Goal: Obtain resource: Download file/media

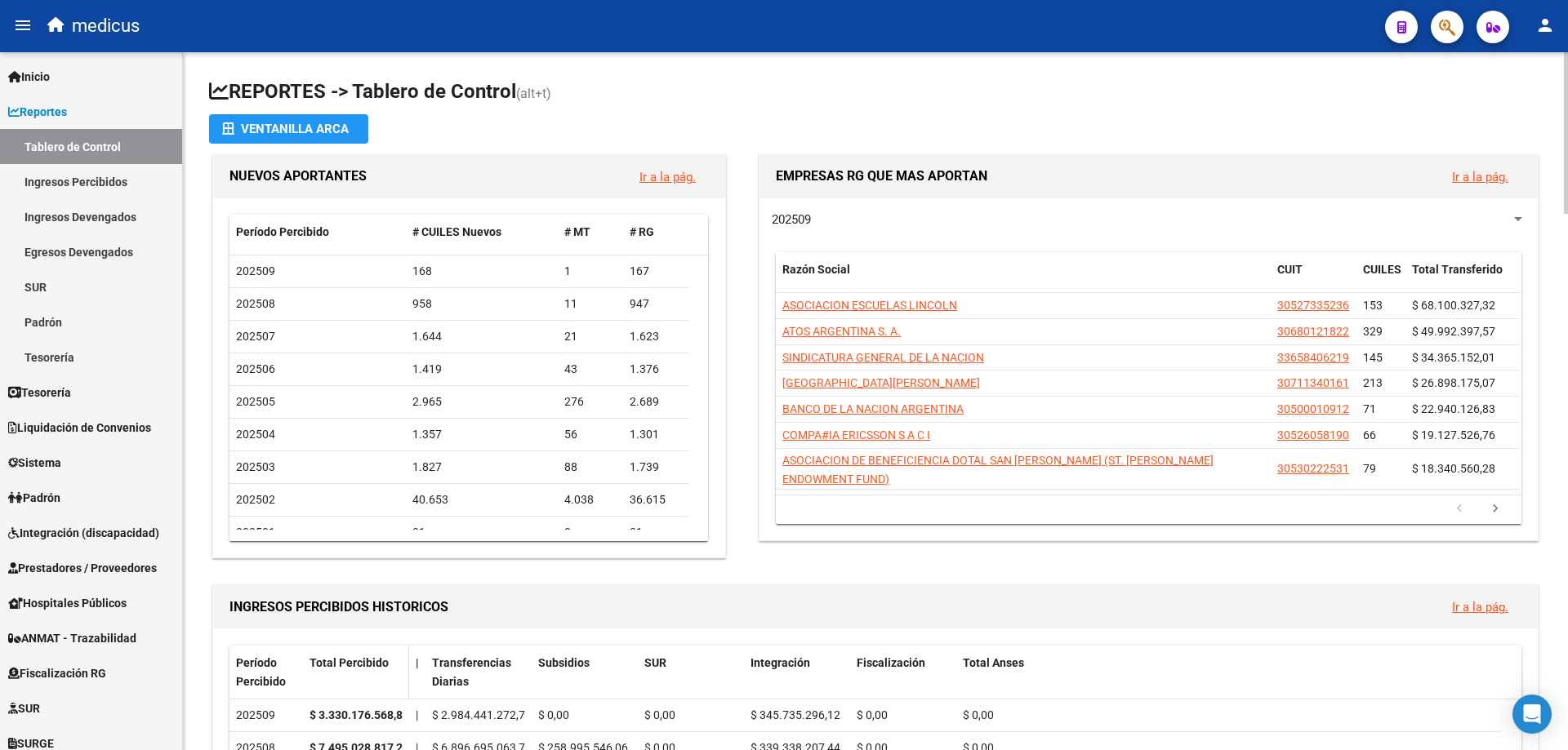
click at [397, 660] on div "Total Percibido" at bounding box center [356, 663] width 93 height 19
click at [1435, 32] on button "button" at bounding box center [1446, 27] width 32 height 32
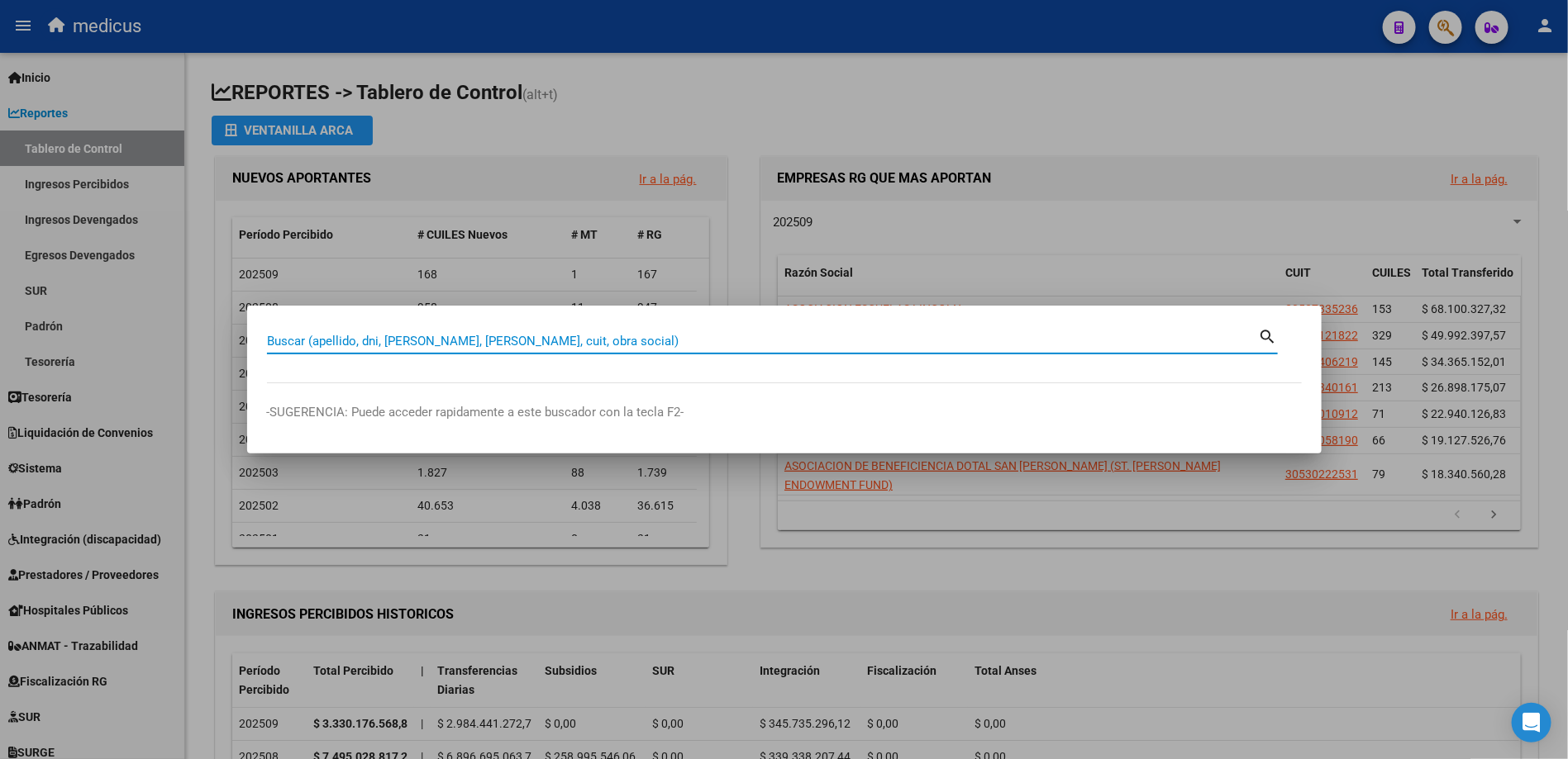
click at [427, 330] on div "Buscar (apellido, dni, [PERSON_NAME], [PERSON_NAME], cuit, obra social)" at bounding box center [763, 342] width 992 height 25
type input "DAXA"
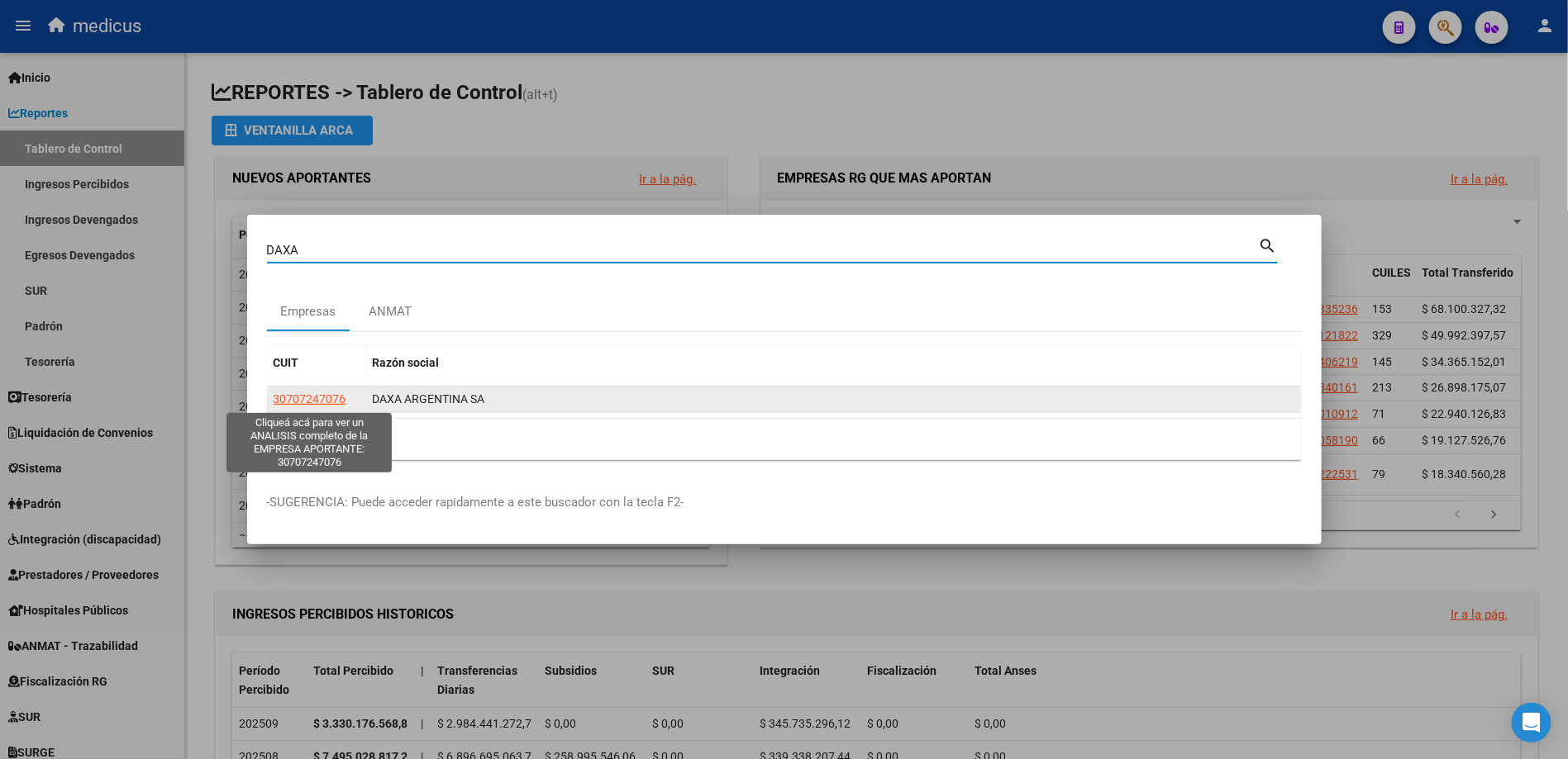
click at [328, 396] on span "30707247076" at bounding box center [310, 399] width 73 height 13
type textarea "30707247076"
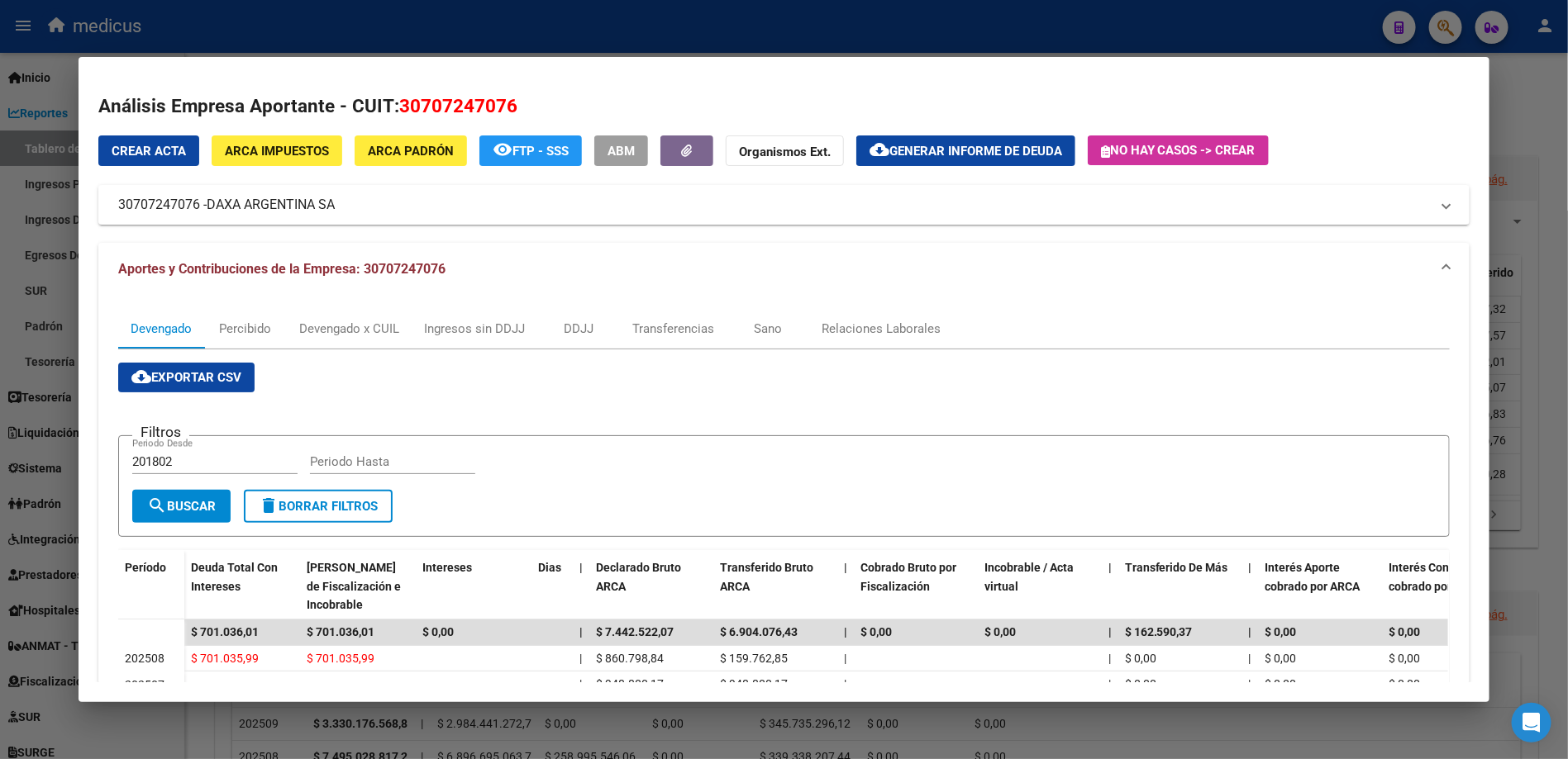
click at [32, 243] on div at bounding box center [784, 380] width 1568 height 759
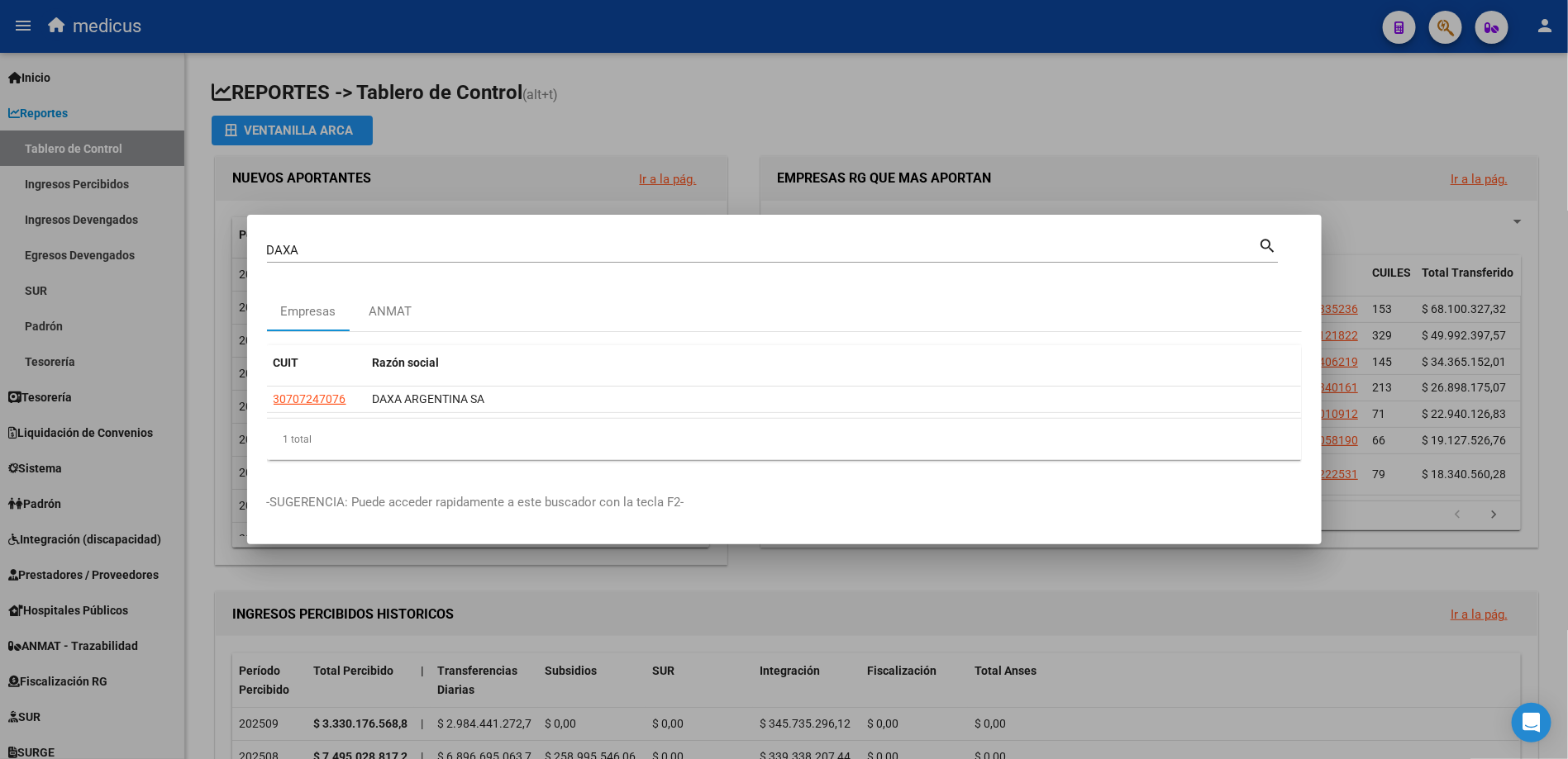
click at [1186, 128] on div at bounding box center [784, 380] width 1568 height 759
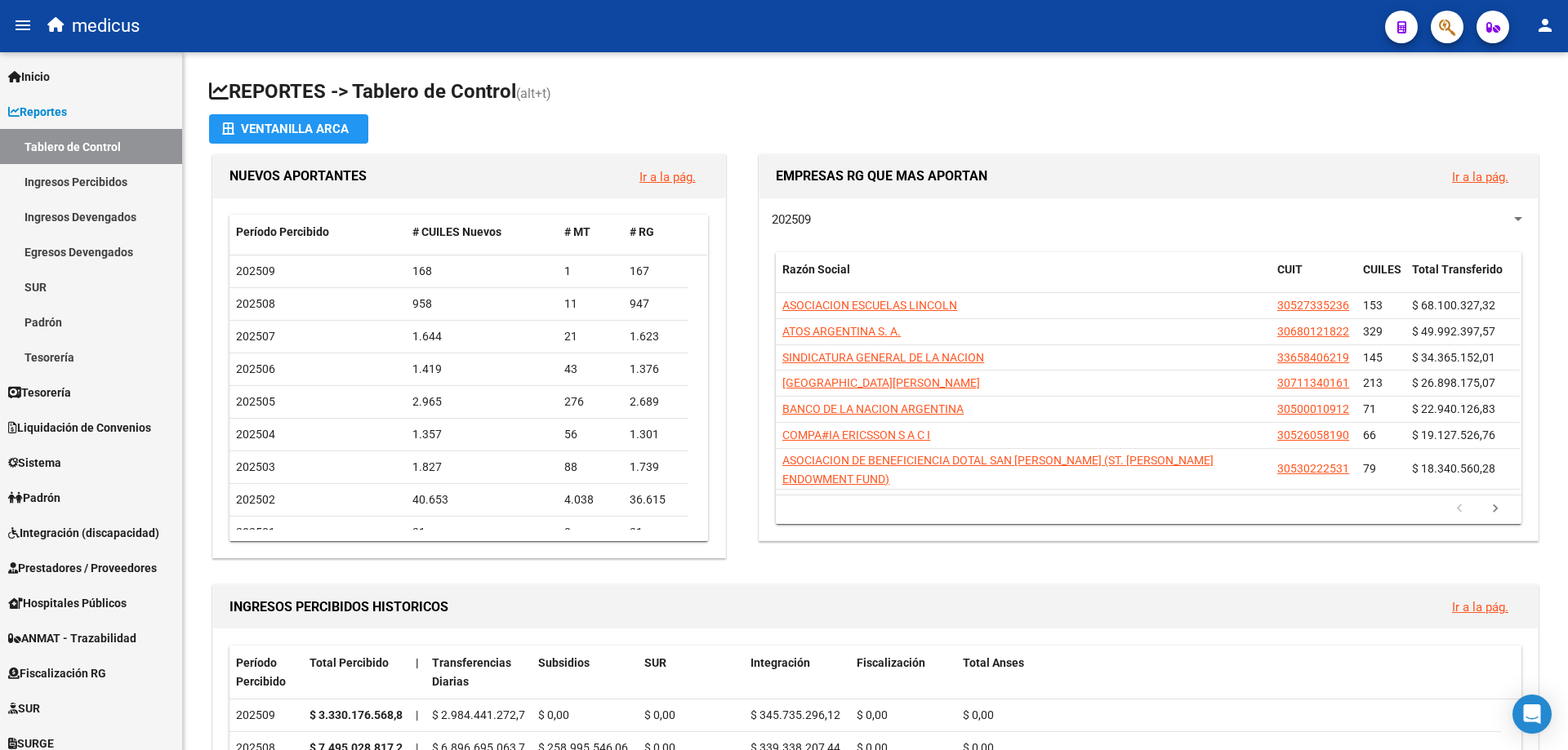
click at [1439, 32] on icon "button" at bounding box center [1447, 27] width 17 height 19
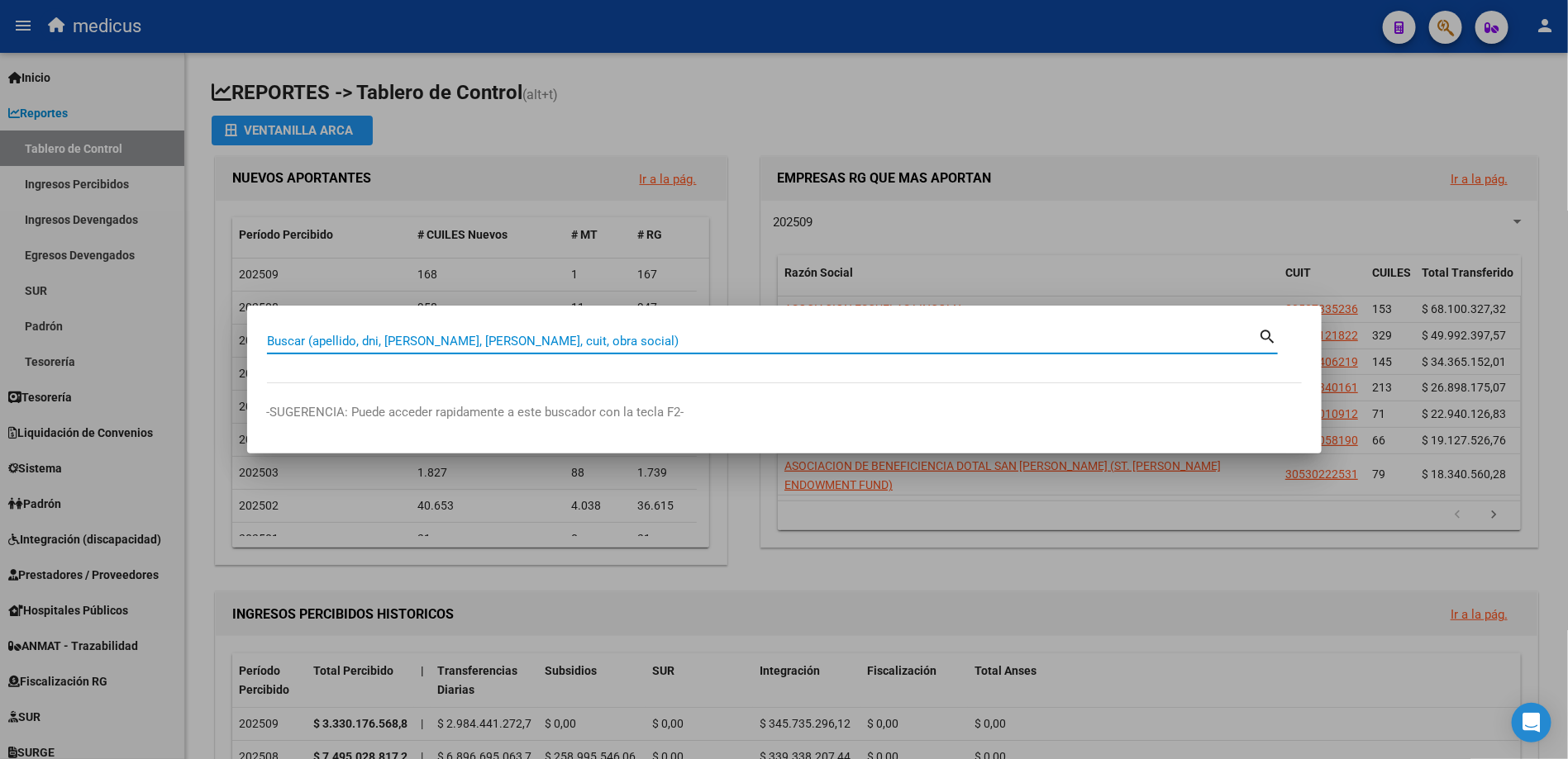
click at [333, 336] on input "Buscar (apellido, dni, [PERSON_NAME], [PERSON_NAME], cuit, obra social)" at bounding box center [763, 342] width 992 height 15
type input "DA"
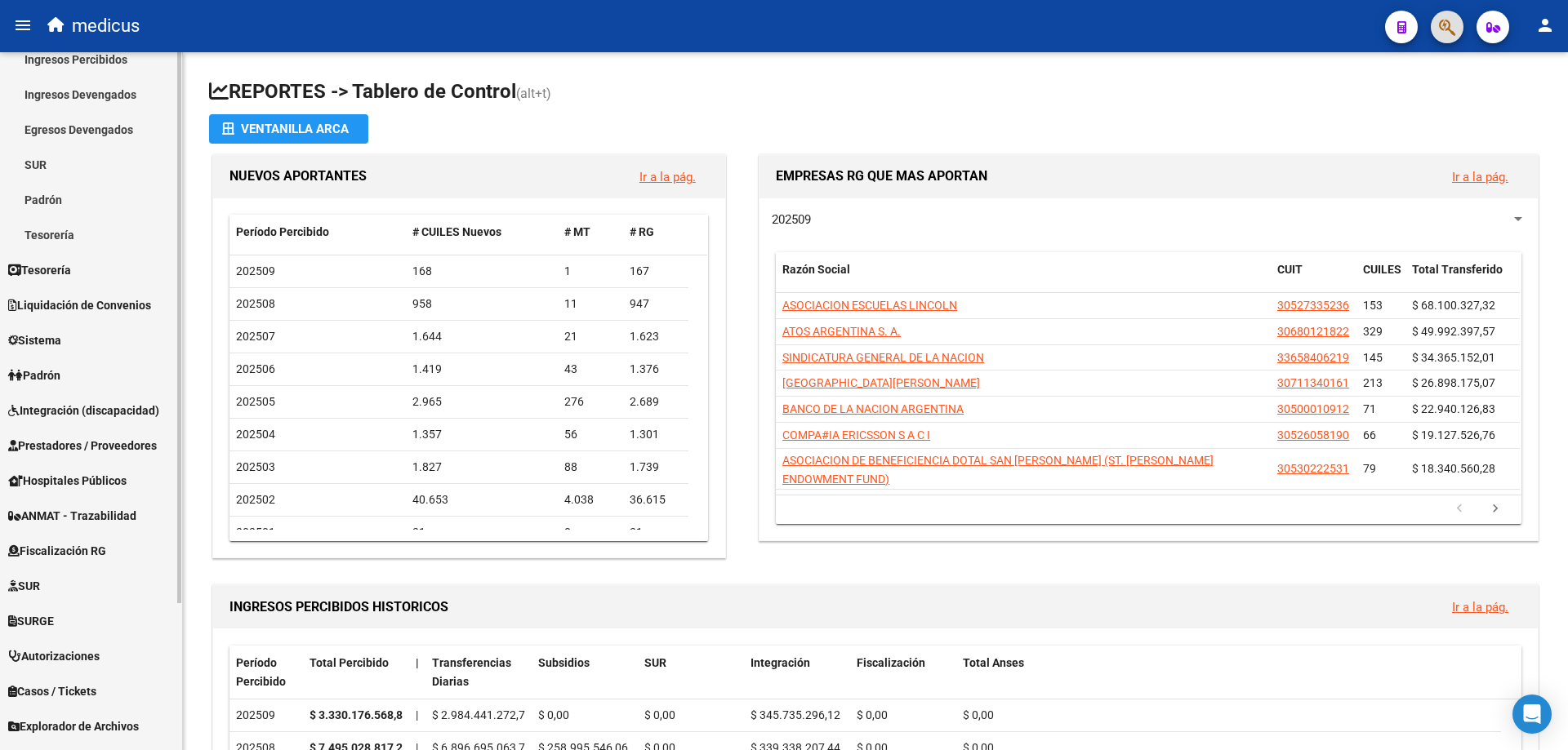
scroll to position [184, 0]
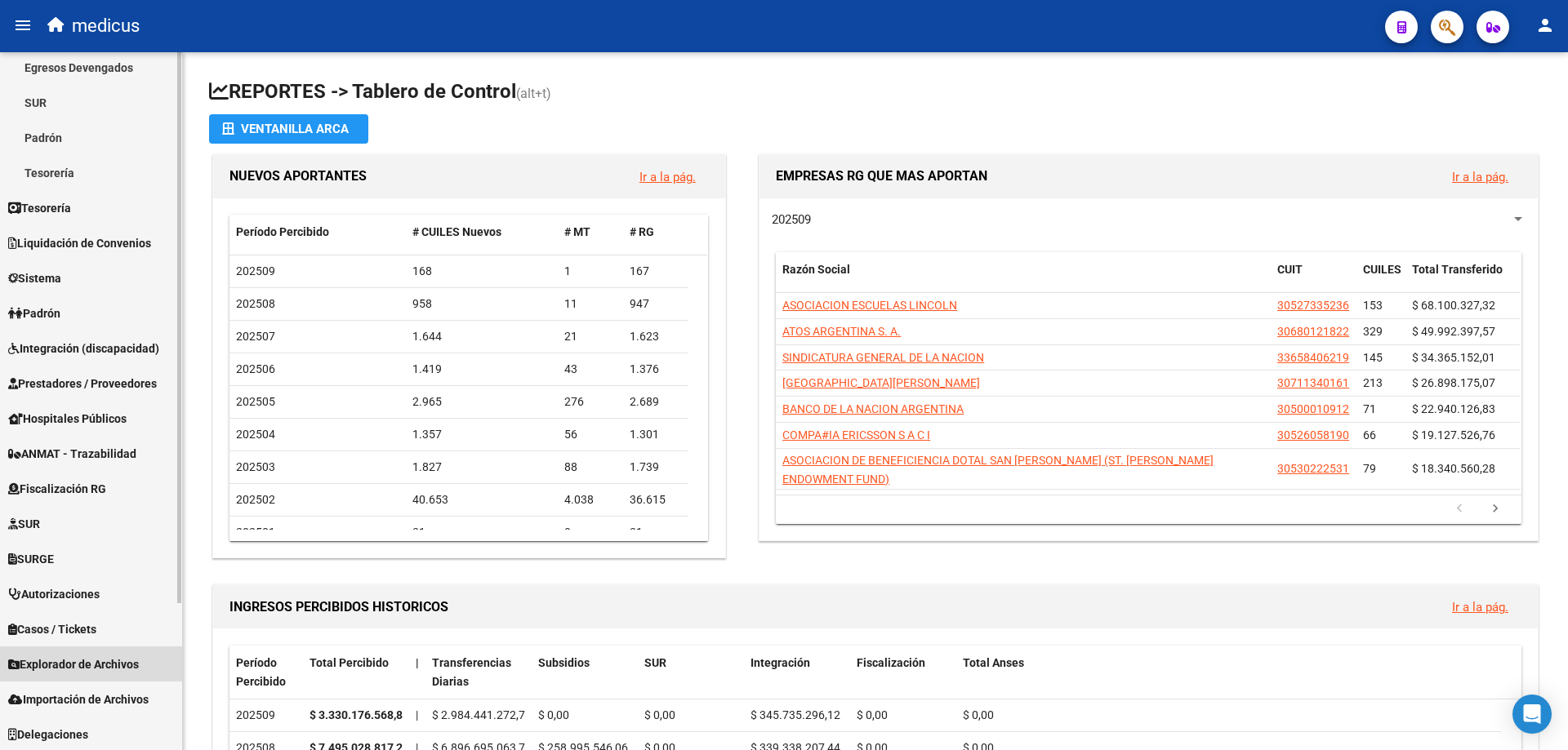
click at [115, 664] on span "Explorador de Archivos" at bounding box center [73, 665] width 130 height 18
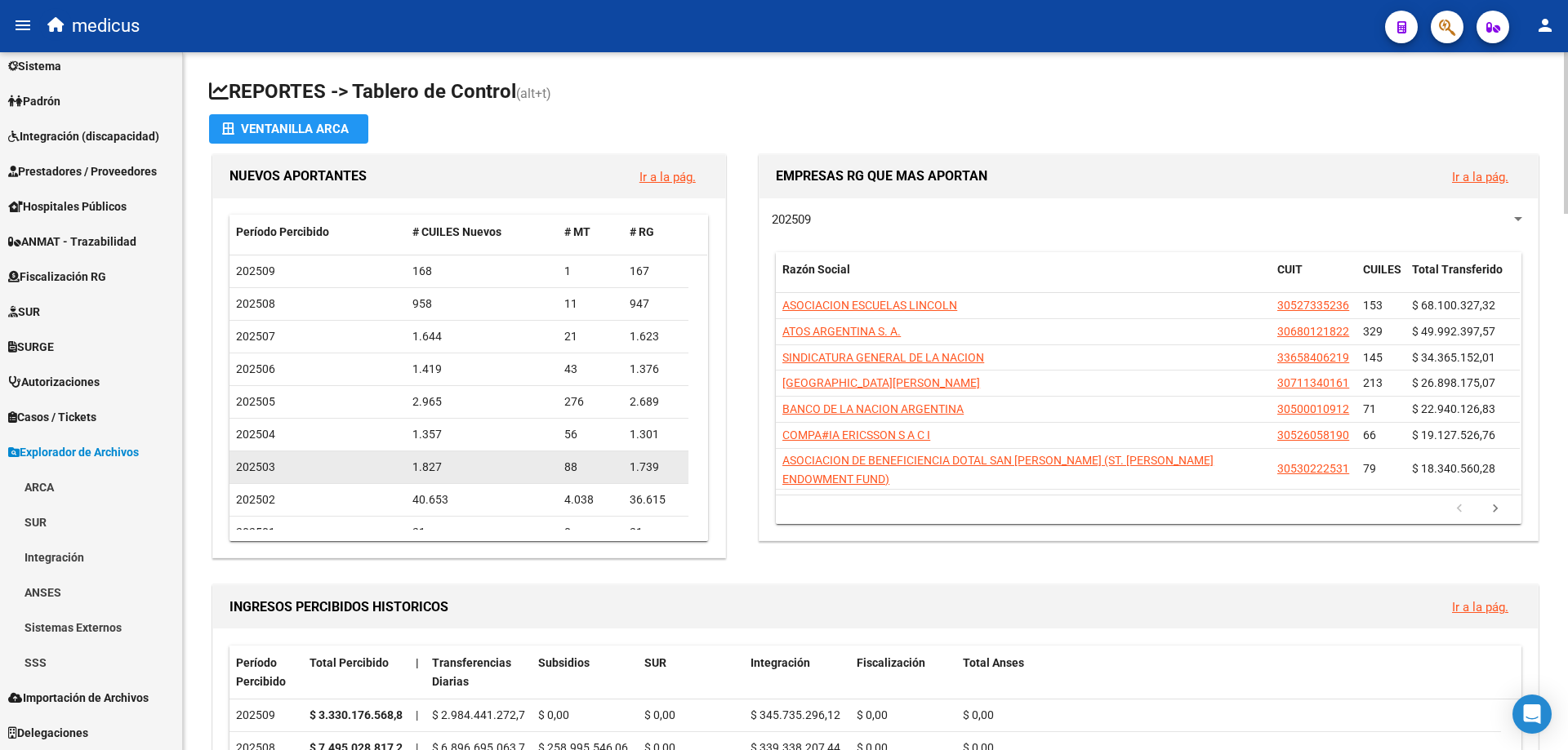
scroll to position [150, 0]
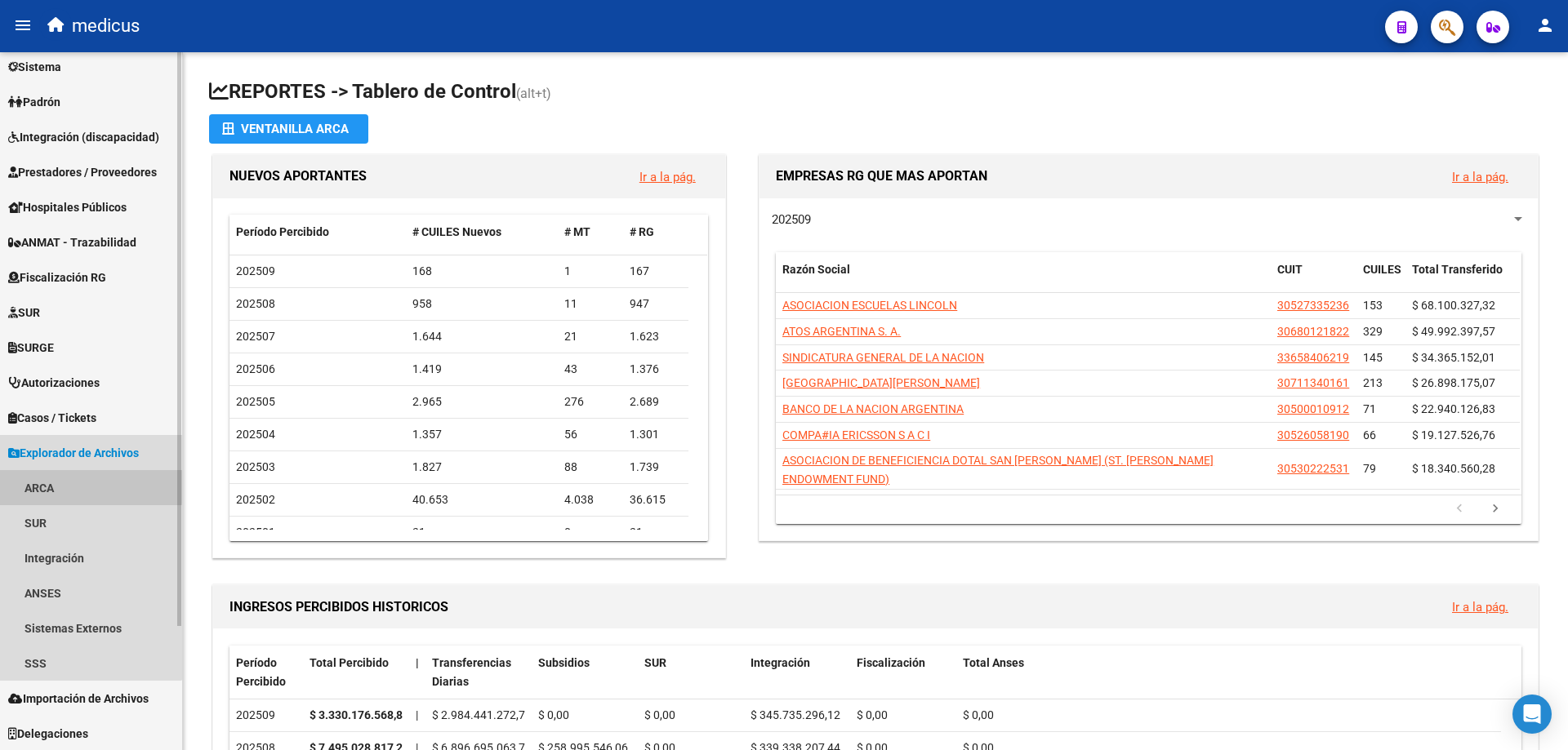
click at [46, 484] on link "ARCA" at bounding box center [90, 488] width 182 height 35
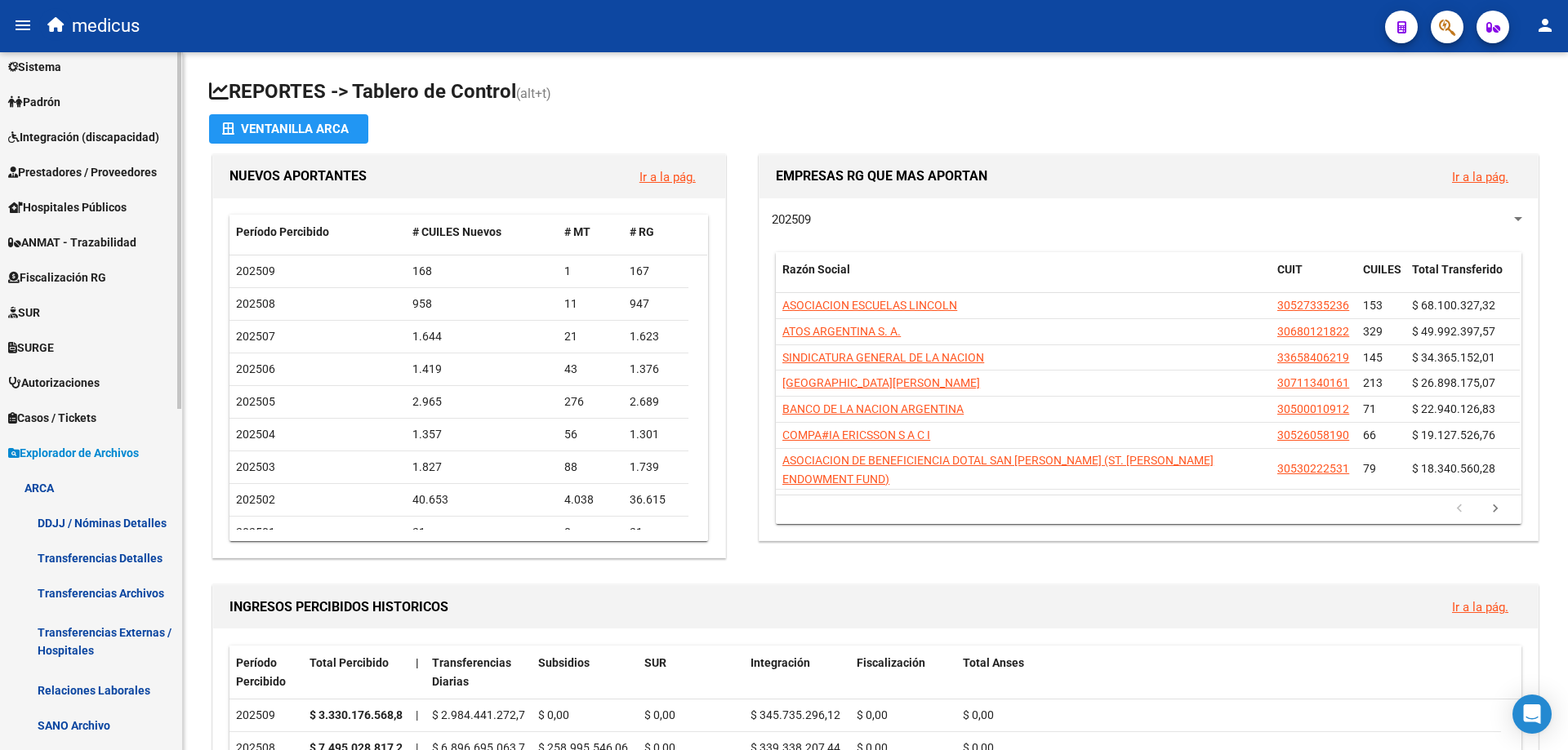
click at [106, 523] on link "DDJJ / Nóminas Detalles" at bounding box center [90, 523] width 182 height 35
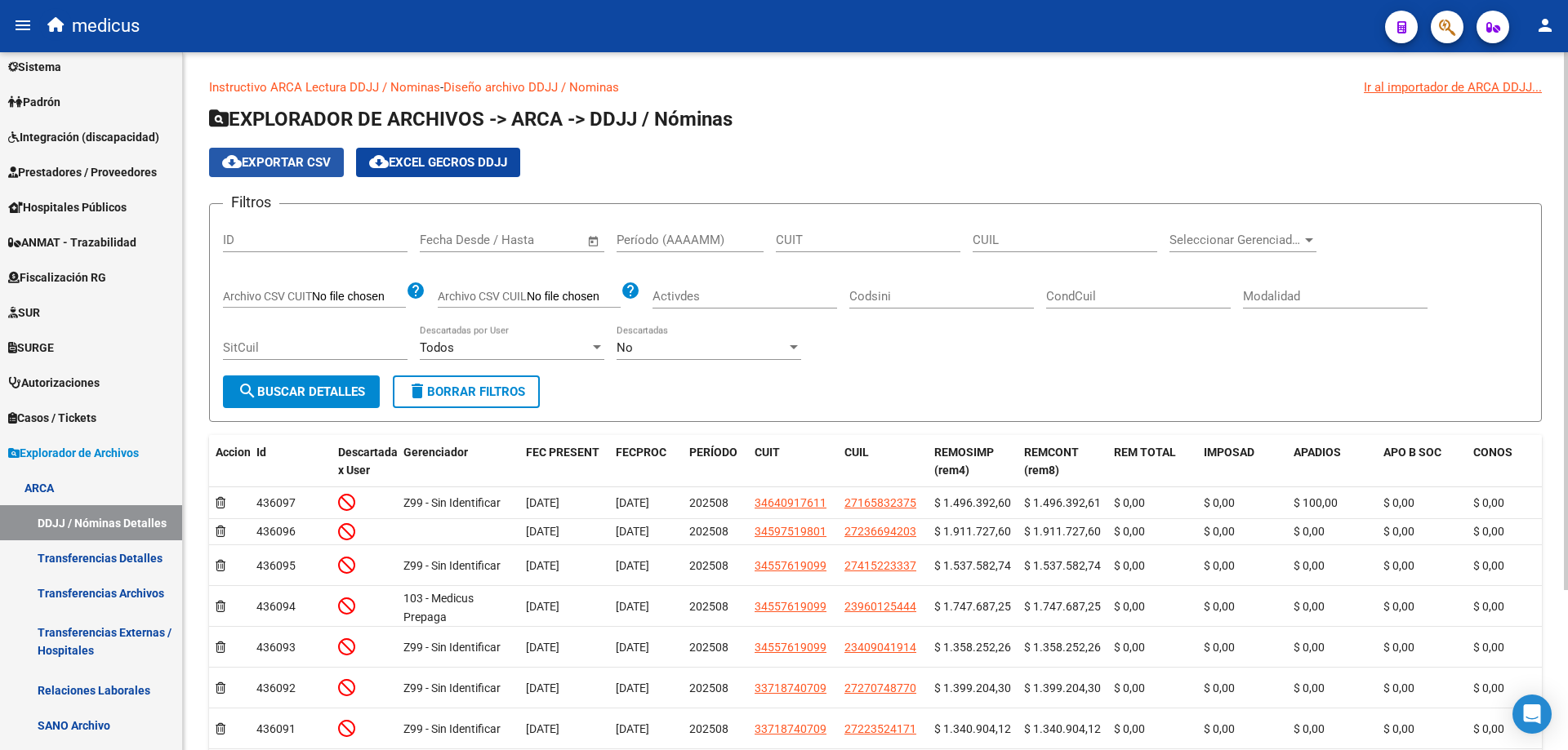
click at [278, 162] on span "cloud_download Exportar CSV" at bounding box center [276, 163] width 109 height 15
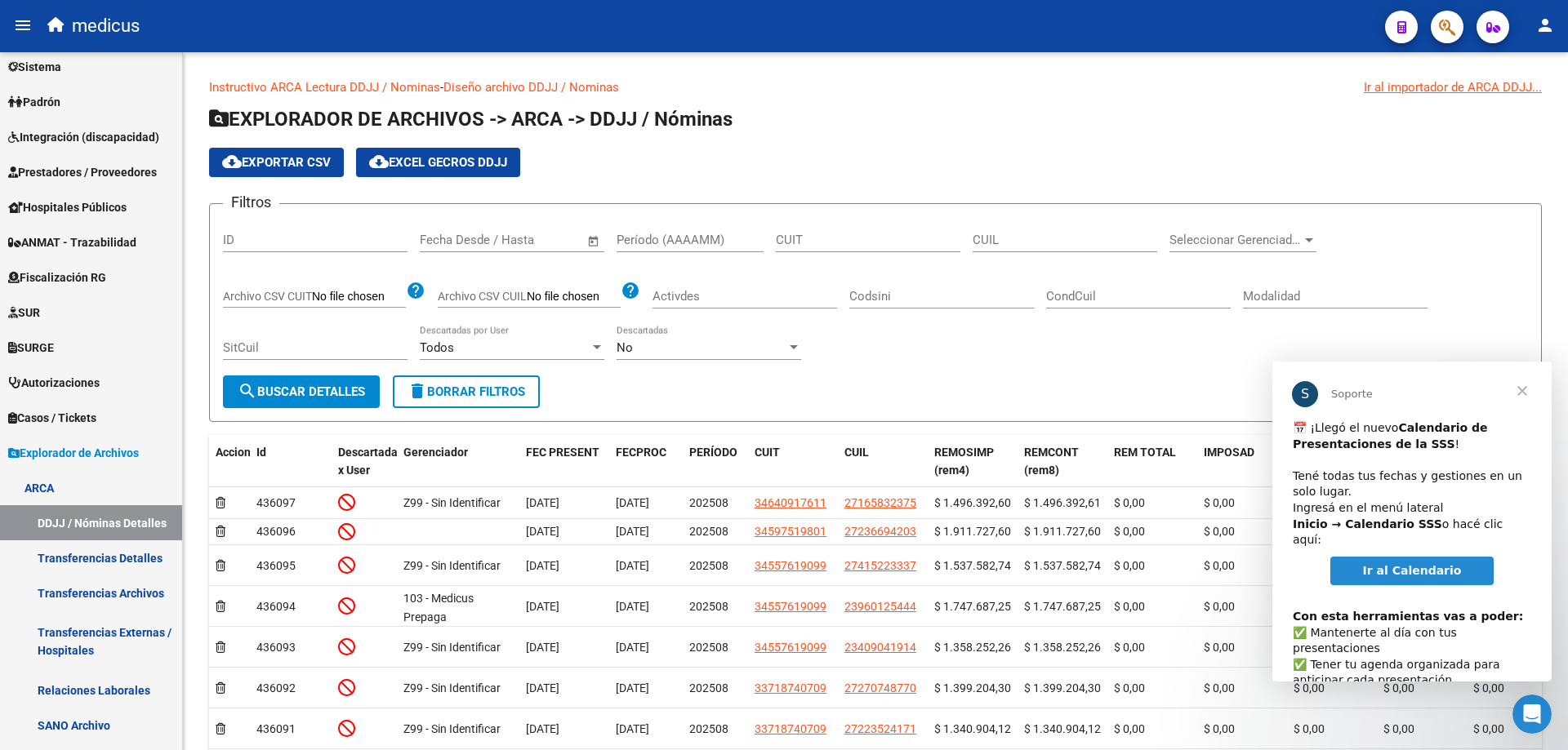
click at [1522, 391] on span "Cerrar" at bounding box center [1522, 391] width 59 height 59
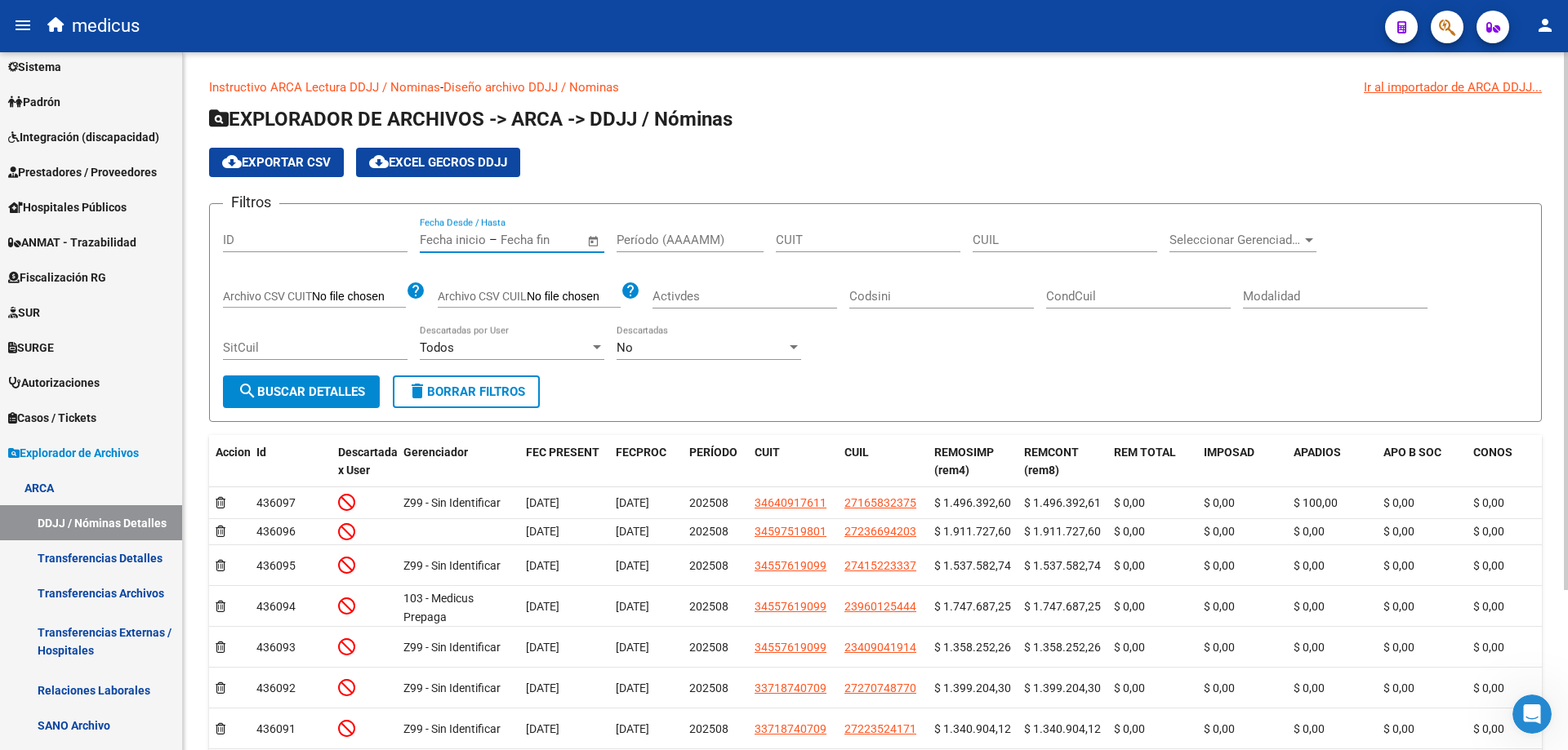
click at [505, 237] on input "text" at bounding box center [539, 240] width 79 height 15
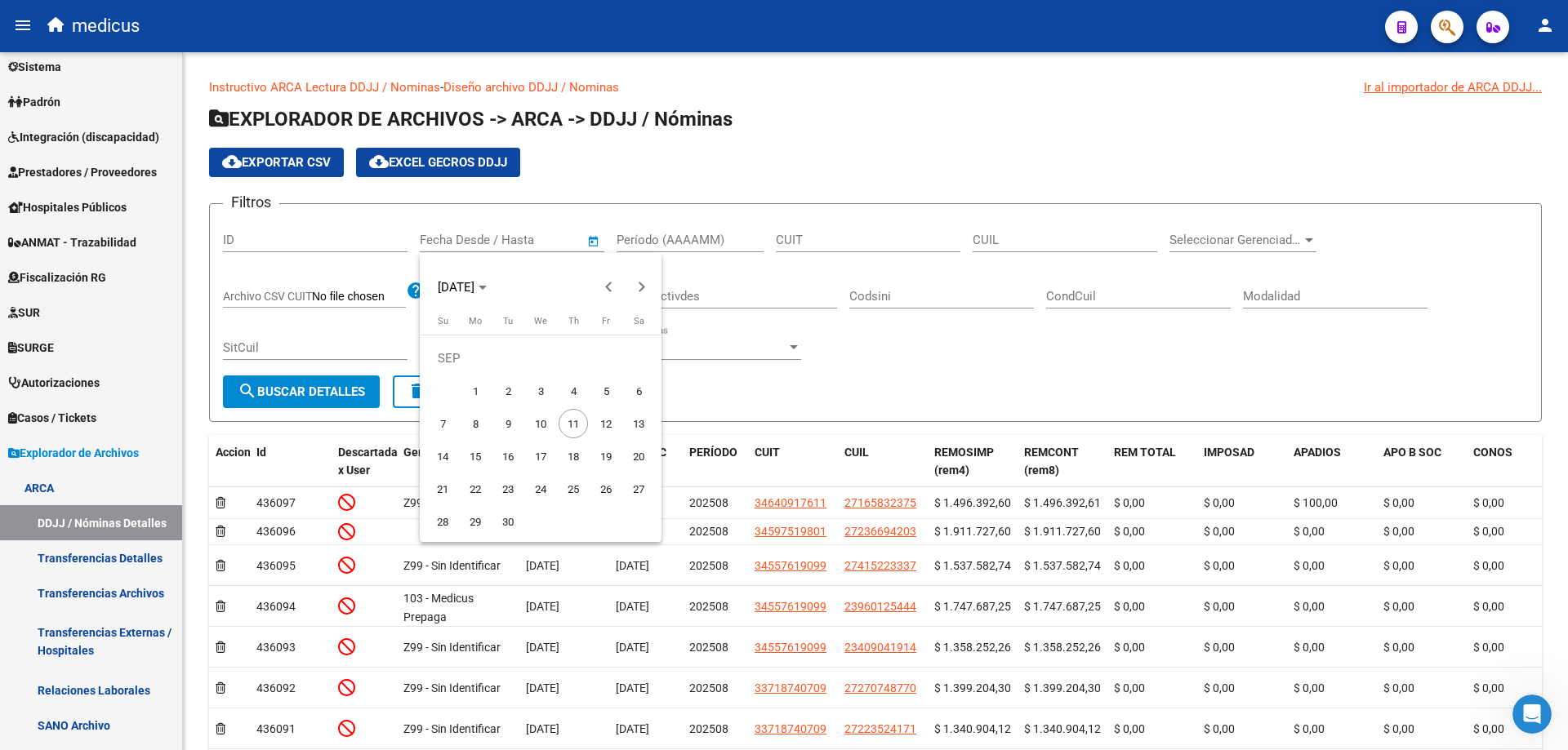
click at [520, 241] on div at bounding box center [784, 375] width 1568 height 750
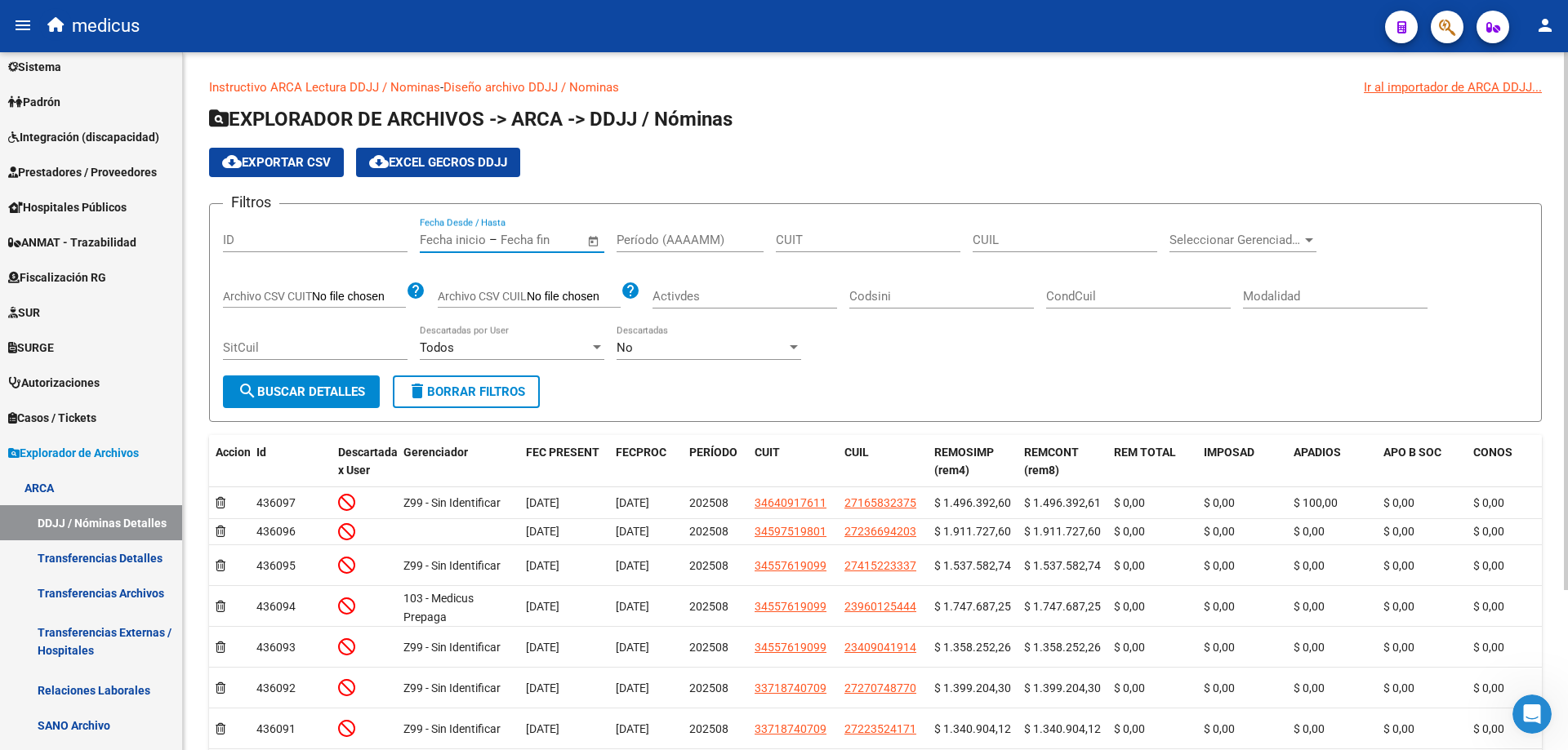
click at [679, 243] on input "Período (AAAAMM)" at bounding box center [689, 240] width 147 height 15
type input "202504"
click at [867, 390] on form "Filtros ID Fecha inicio – Fecha fin Fecha Desde / Hasta 202504 Período (AAAAMM)…" at bounding box center [875, 313] width 1332 height 219
click at [338, 394] on span "search Buscar Detalles" at bounding box center [301, 392] width 128 height 15
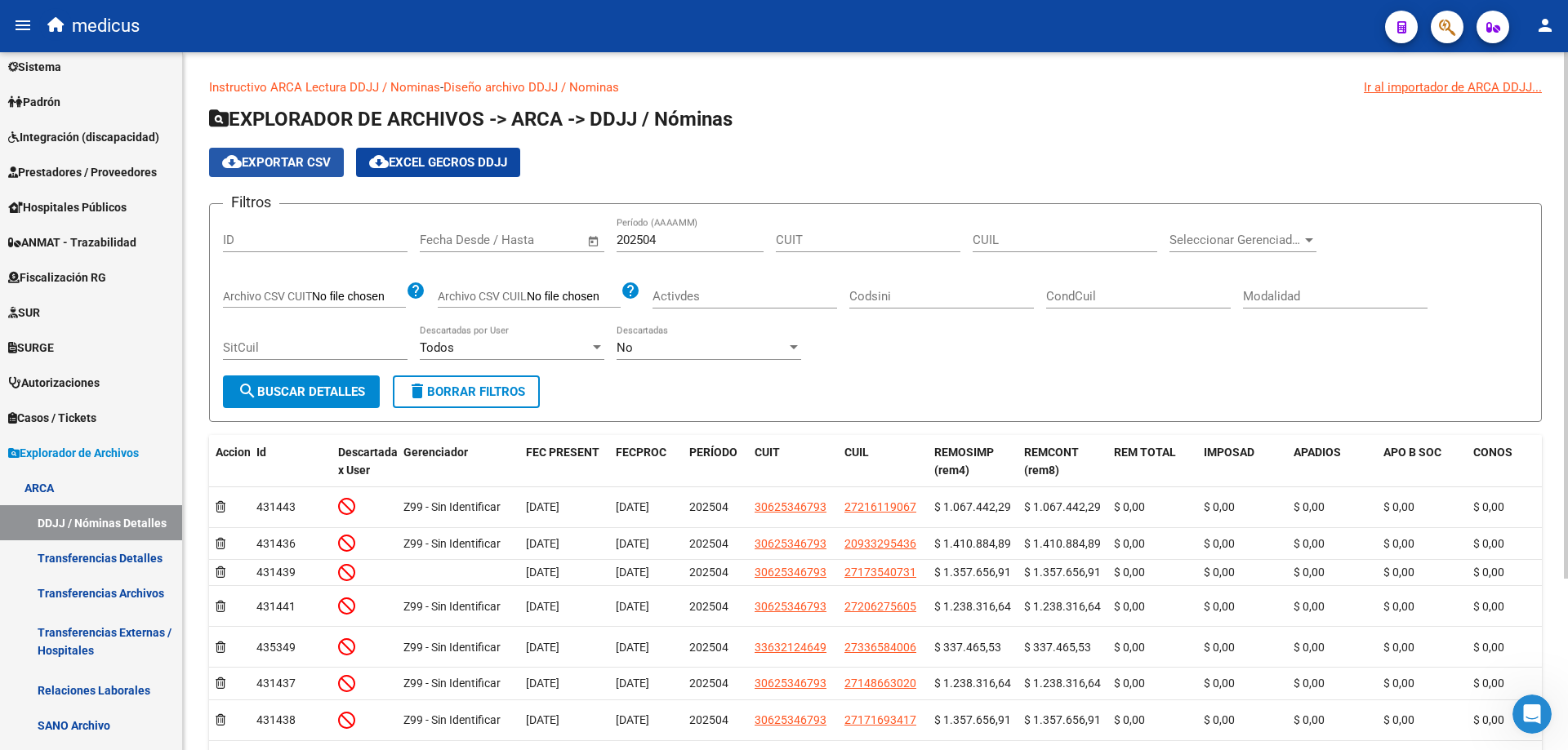
click at [278, 155] on span "cloud_download Exportar CSV" at bounding box center [276, 163] width 109 height 15
click at [1436, 29] on button "button" at bounding box center [1446, 27] width 32 height 32
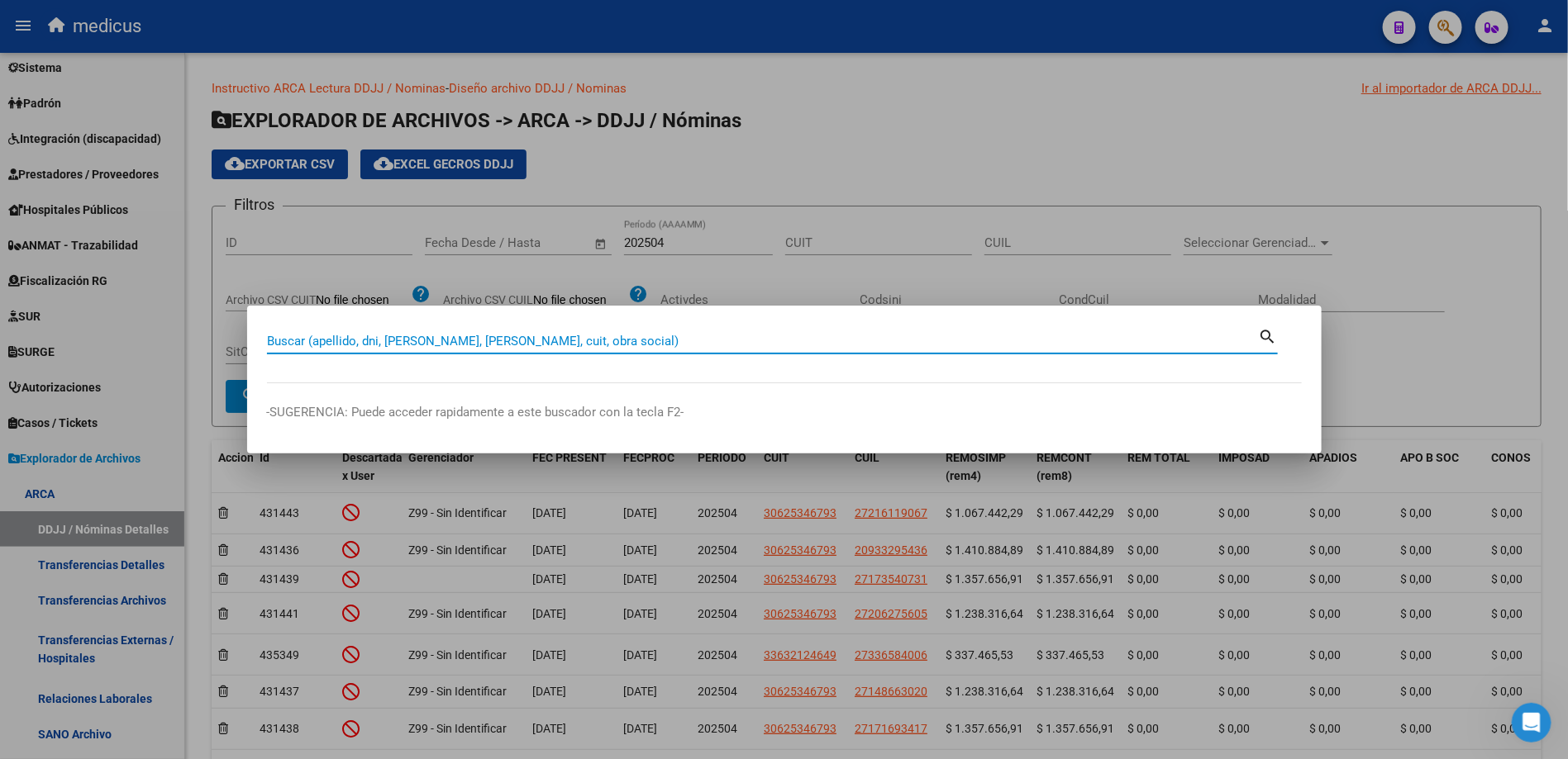
click at [471, 343] on input "Buscar (apellido, dni, [PERSON_NAME], [PERSON_NAME], cuit, obra social)" at bounding box center [763, 342] width 992 height 15
type input "daxa"
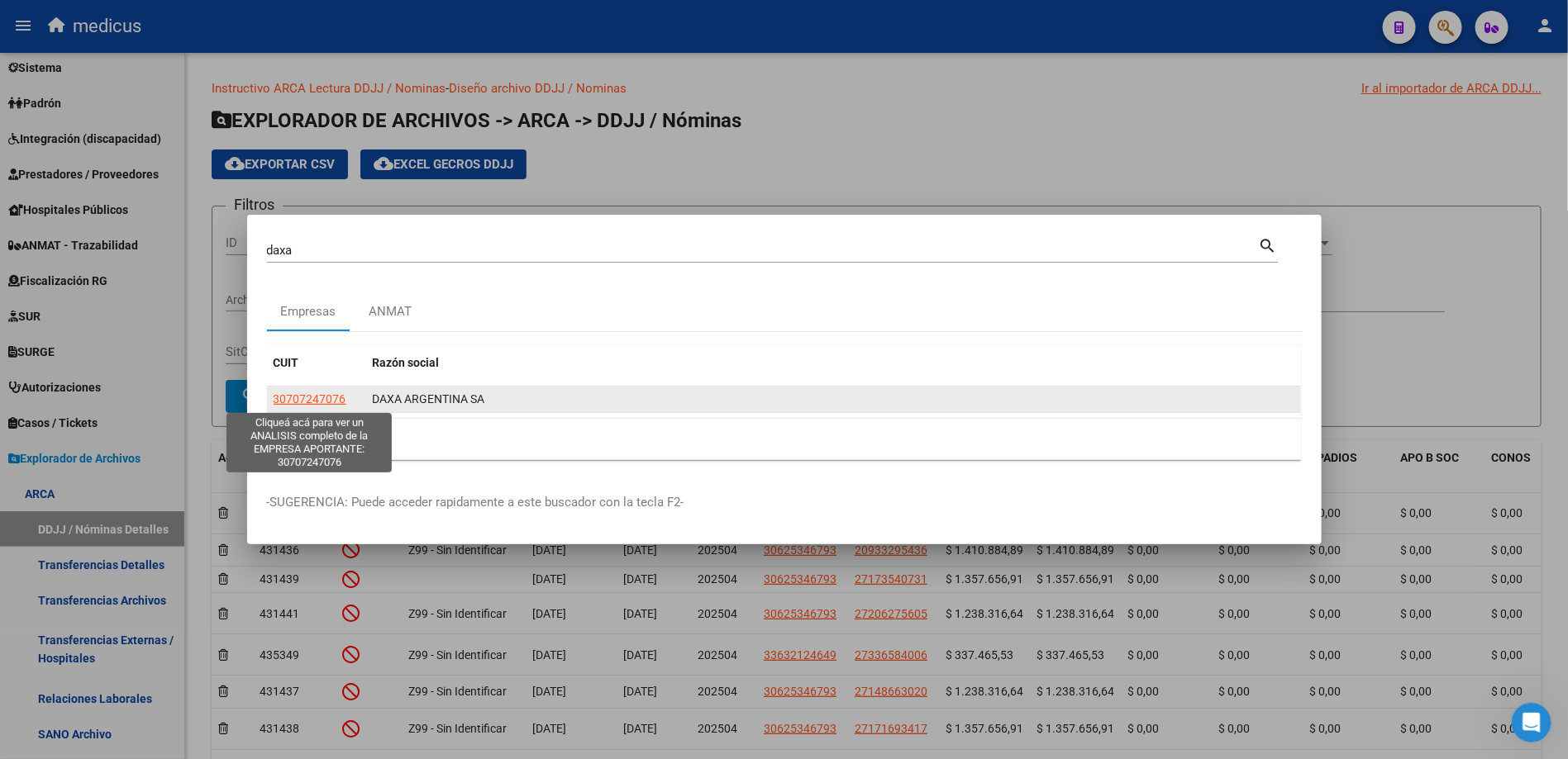
drag, startPoint x: 263, startPoint y: 397, endPoint x: 344, endPoint y: 402, distance: 81.2
click at [344, 402] on mat-dialog-content "[PERSON_NAME] (apellido, dni, cuil, nro traspaso, cuit, obra social) search Emp…" at bounding box center [784, 354] width 1074 height 238
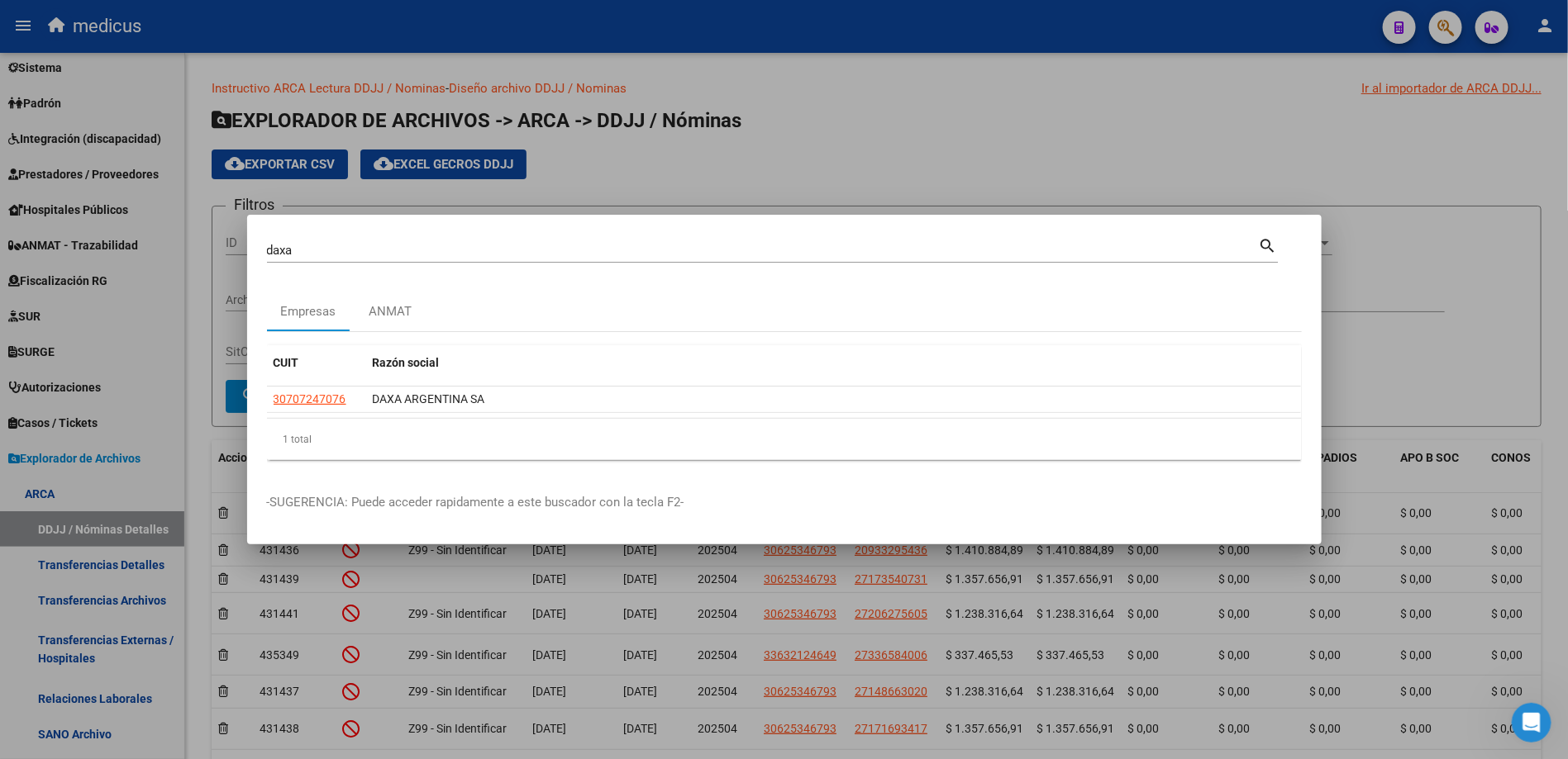
copy datatable-body-row "30707247076"
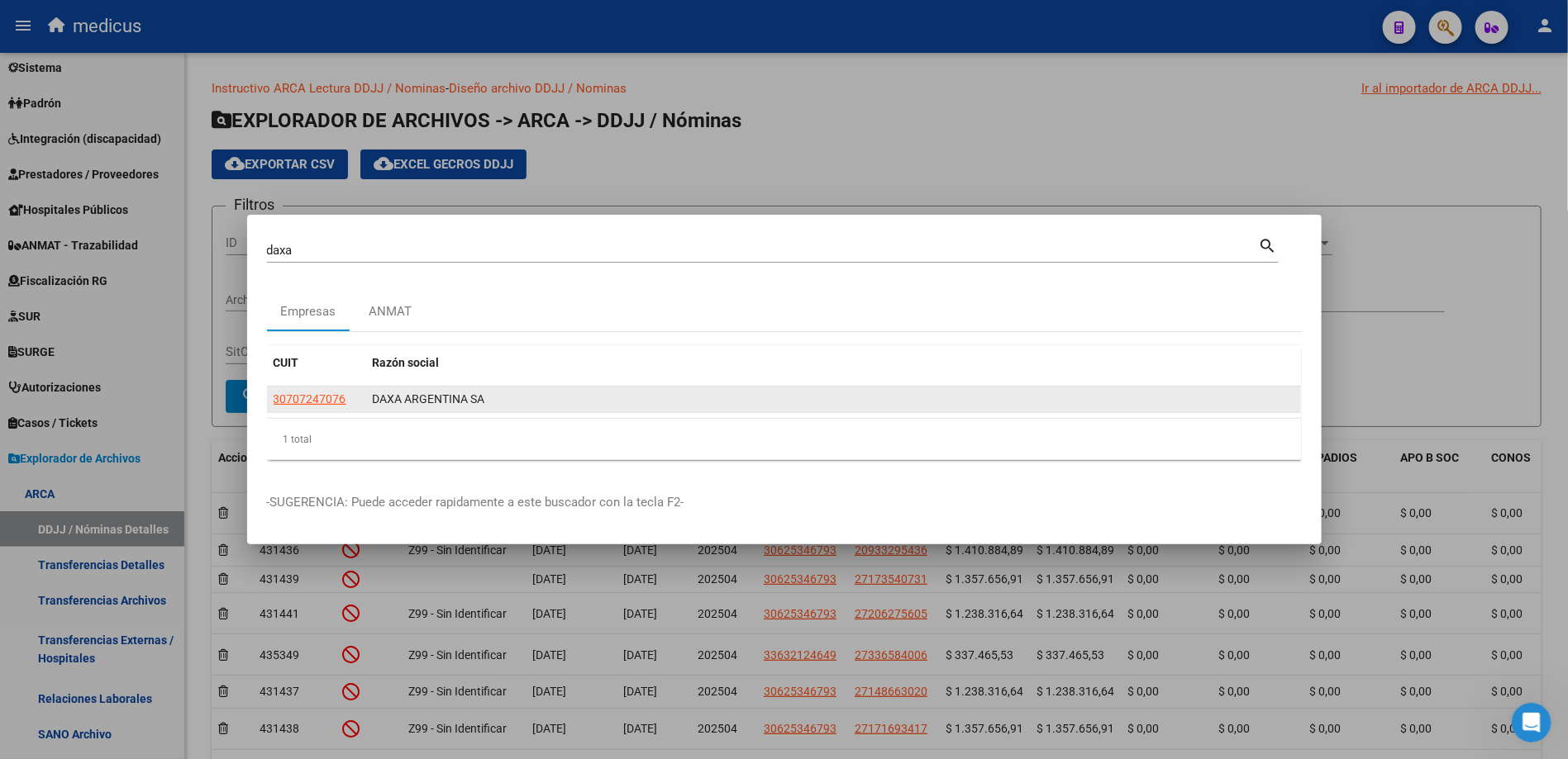
copy datatable-body-row "30707247076"
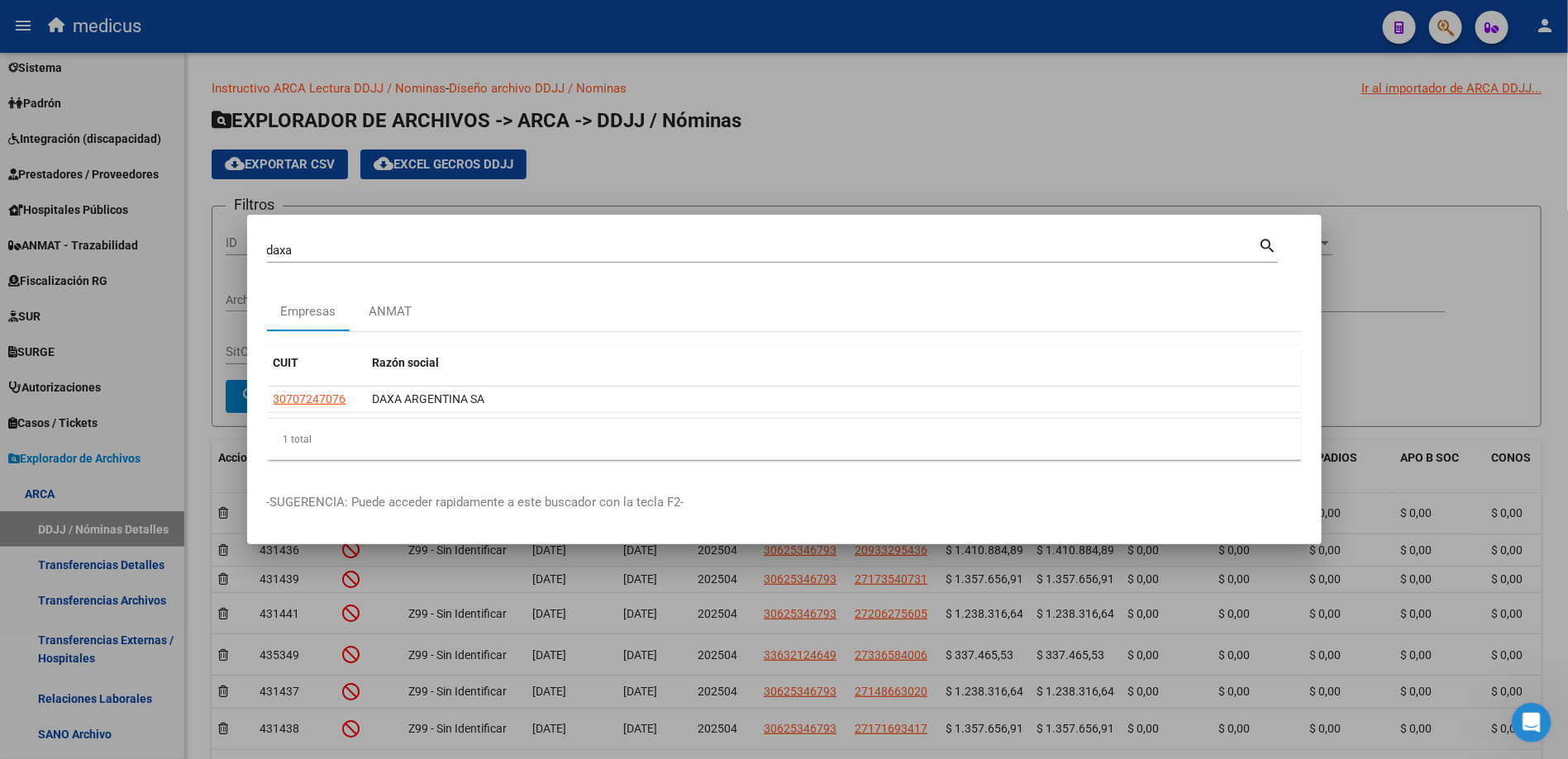
click at [1102, 120] on div at bounding box center [784, 380] width 1568 height 759
